Goal: Transaction & Acquisition: Purchase product/service

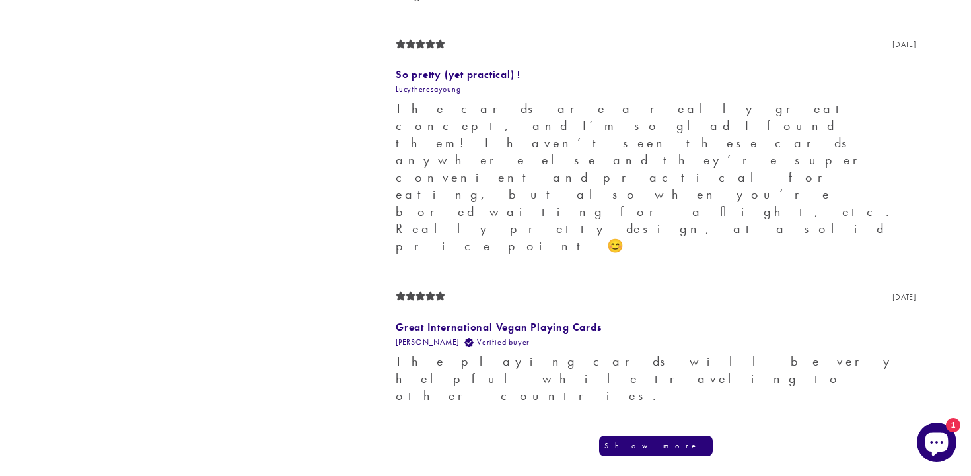
scroll to position [1348, 0]
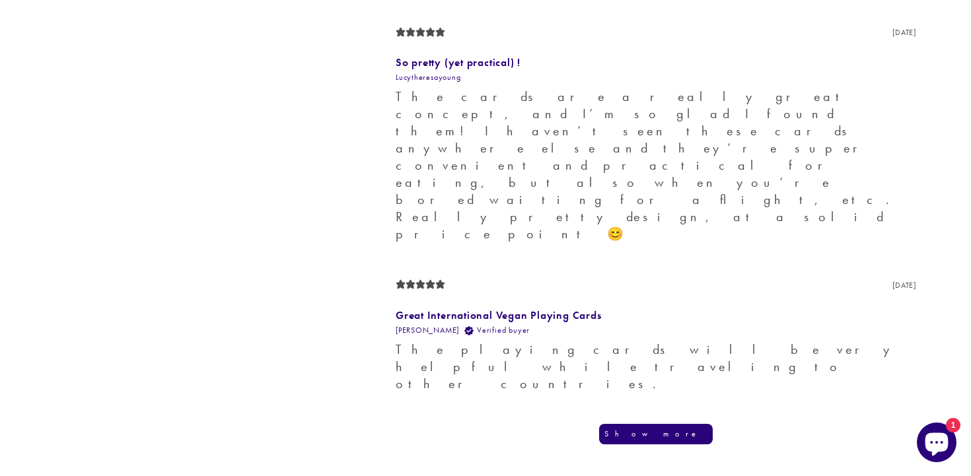
click at [646, 424] on button "Show more" at bounding box center [656, 434] width 114 height 20
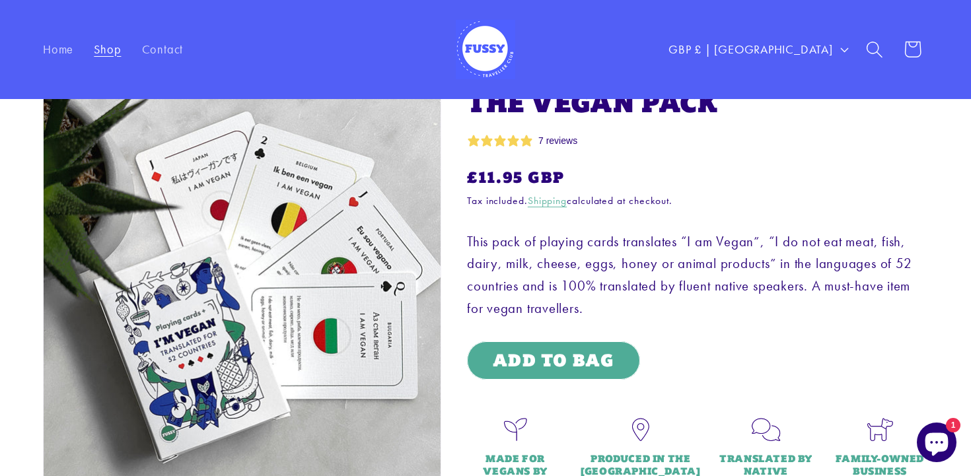
scroll to position [0, 0]
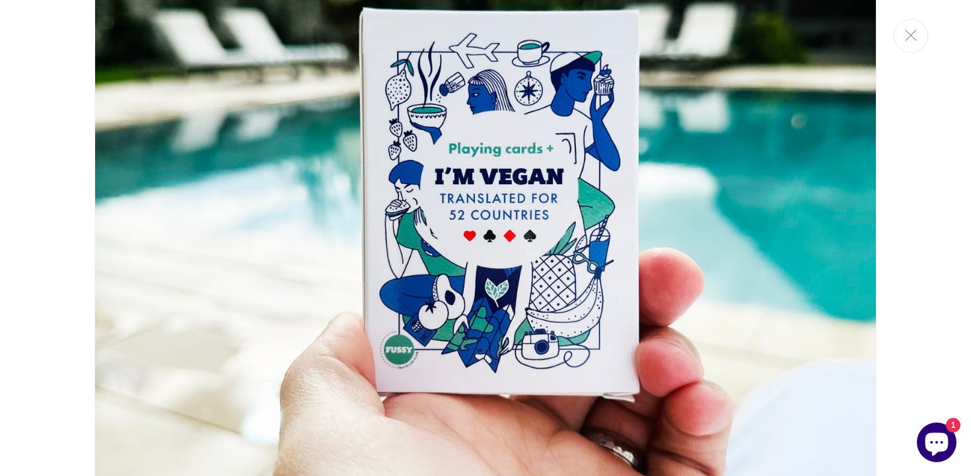
scroll to position [1742, 0]
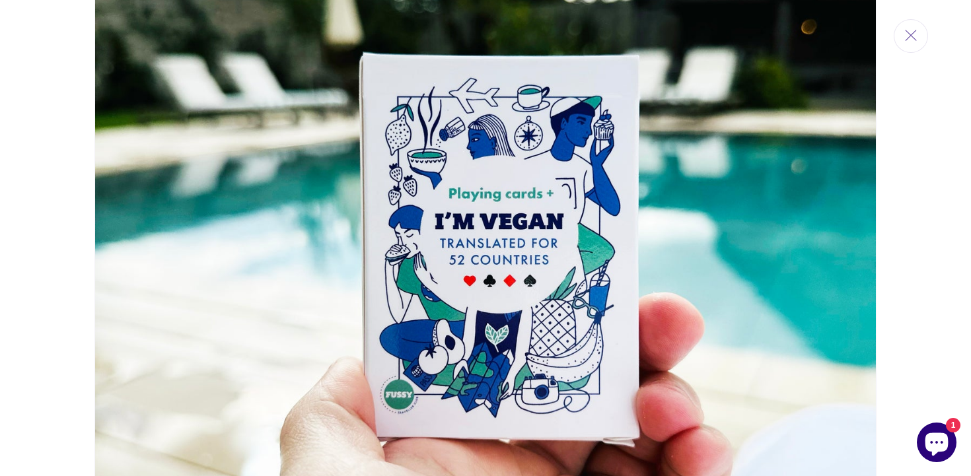
click at [909, 45] on button "Close" at bounding box center [911, 36] width 34 height 34
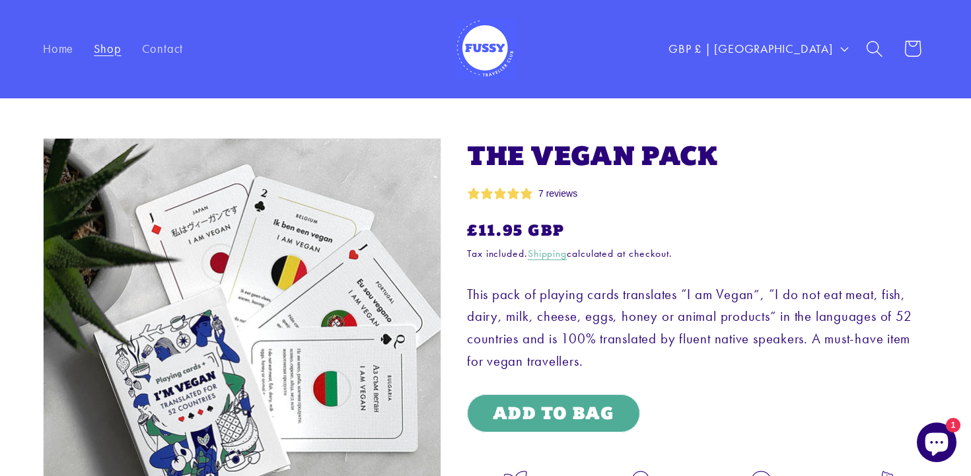
scroll to position [2, 0]
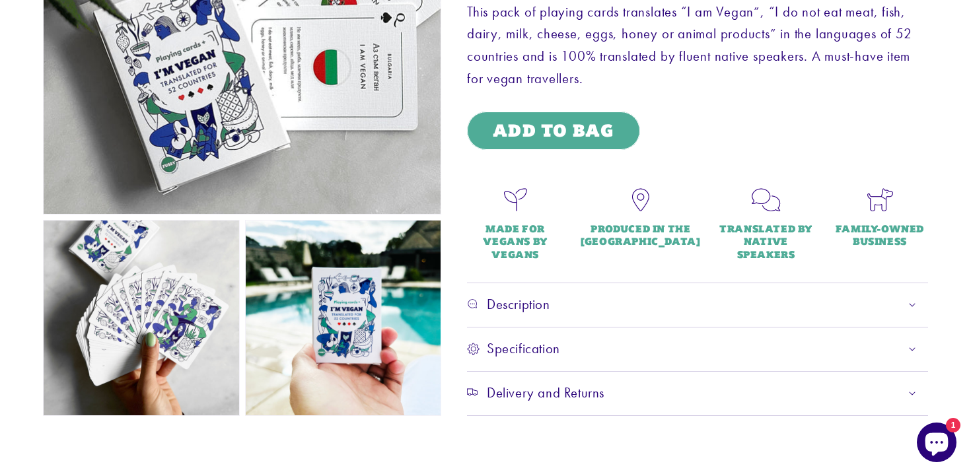
scroll to position [342, 0]
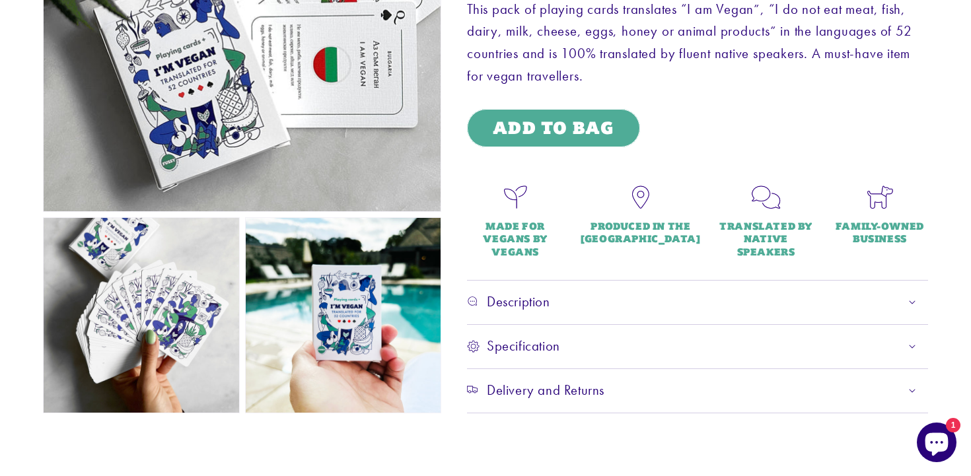
click at [715, 307] on div "Description" at bounding box center [697, 302] width 461 height 18
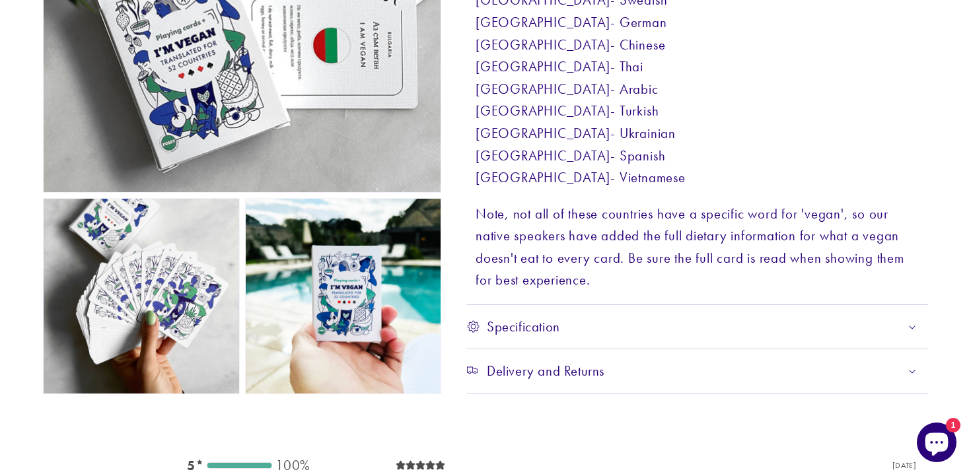
scroll to position [1893, 0]
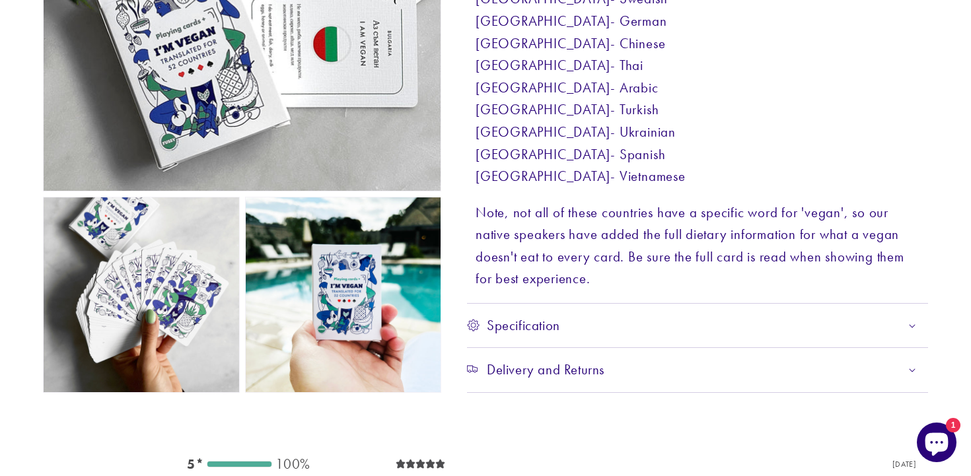
click at [716, 319] on div "Specification" at bounding box center [697, 326] width 461 height 18
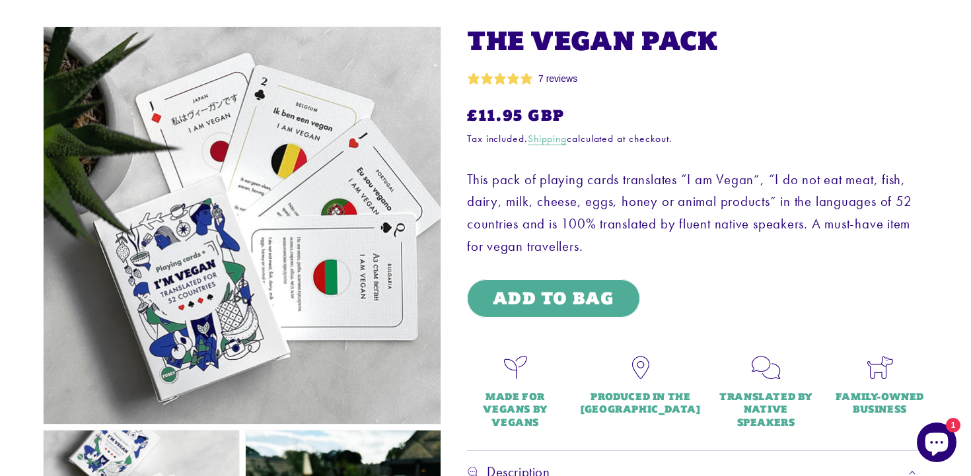
scroll to position [119, 0]
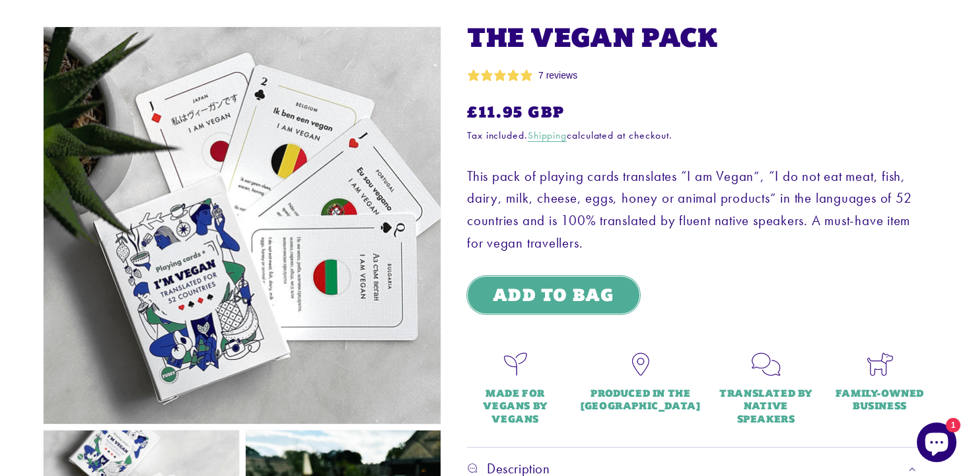
click at [564, 287] on button "Add to Bag" at bounding box center [553, 295] width 173 height 39
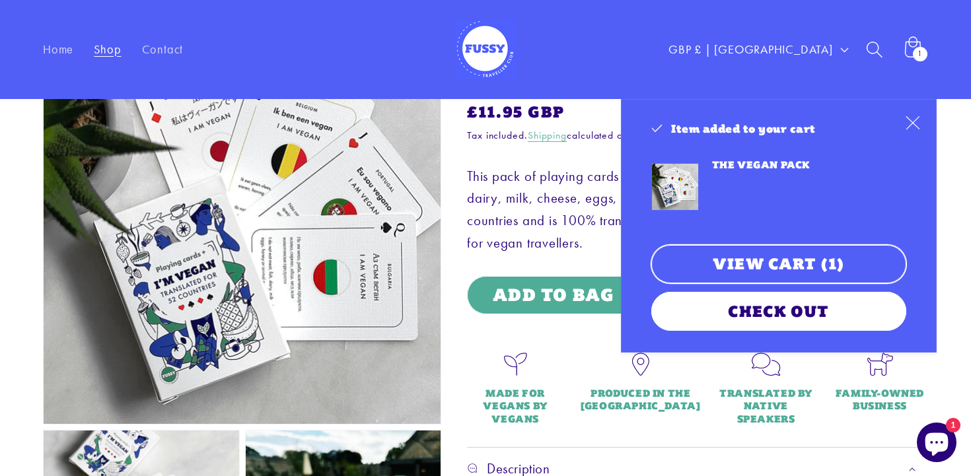
click at [743, 264] on link "View cart (1)" at bounding box center [779, 264] width 254 height 39
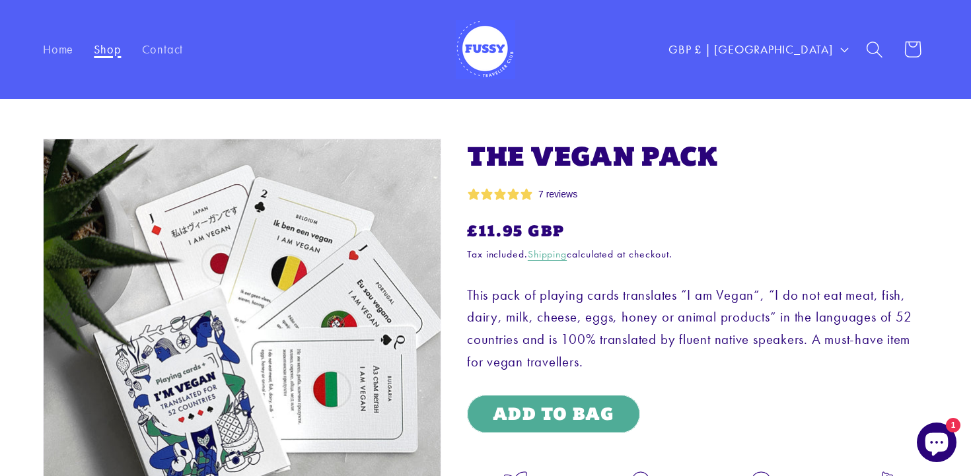
click at [108, 46] on span "Shop" at bounding box center [107, 49] width 27 height 15
click at [49, 39] on link "Home" at bounding box center [57, 50] width 51 height 36
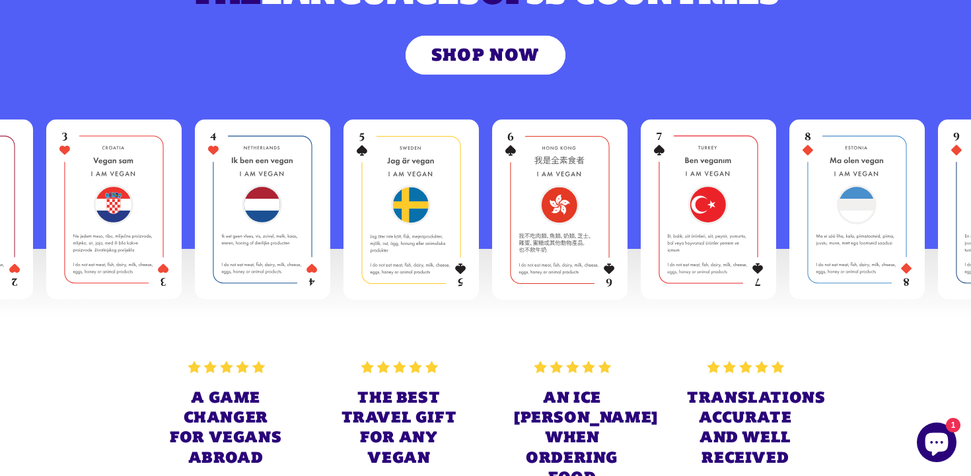
scroll to position [272, 0]
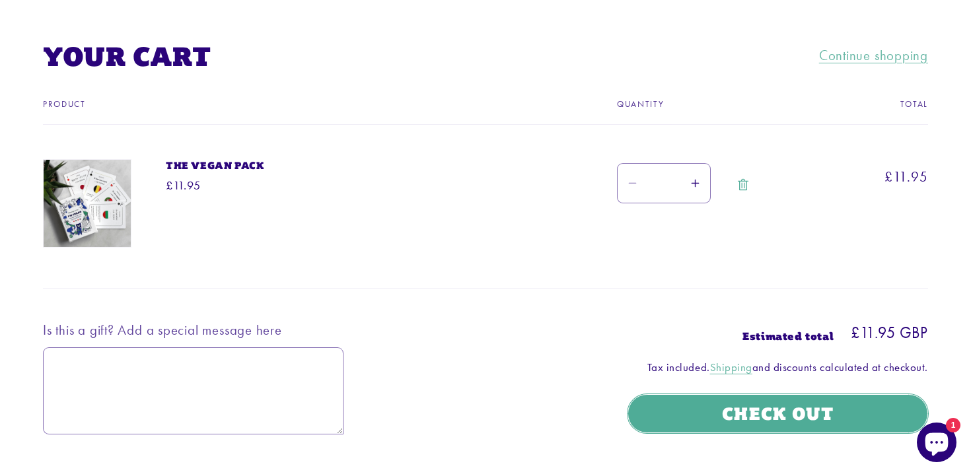
scroll to position [140, 0]
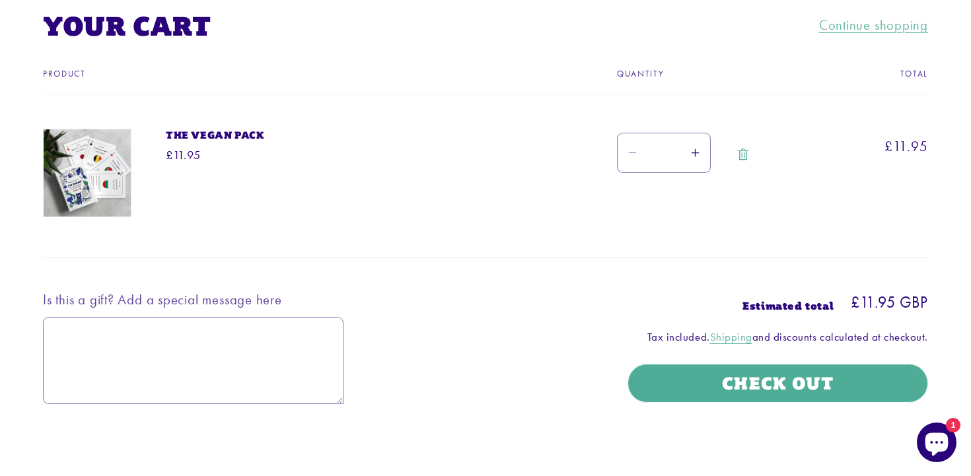
click at [632, 472] on shopify-google-pay-button at bounding box center [630, 480] width 4 height 17
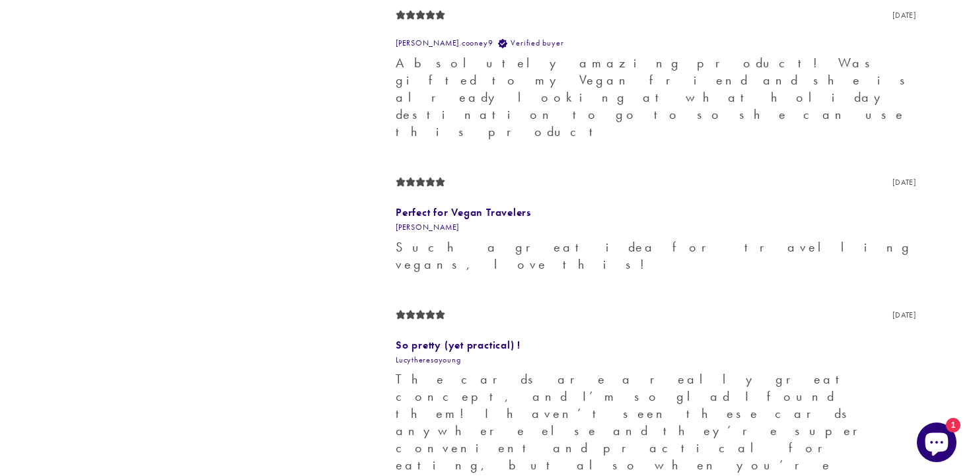
scroll to position [1067, 0]
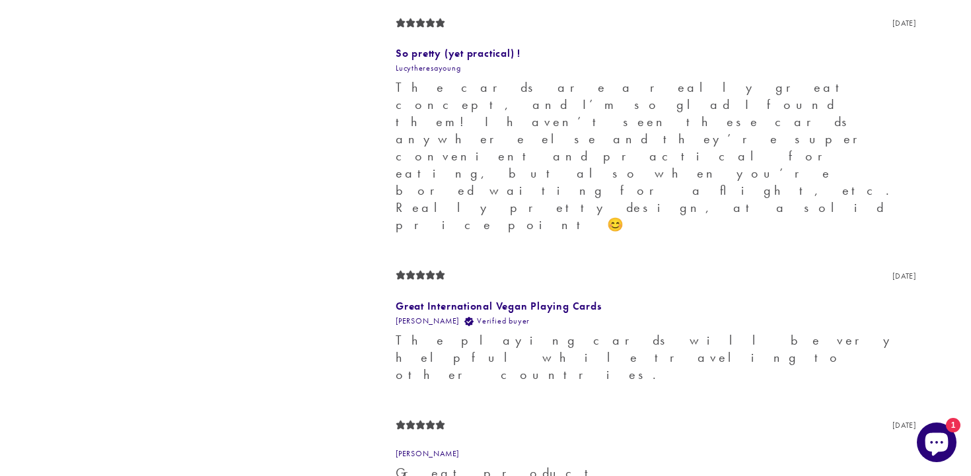
scroll to position [1359, 0]
